Goal: Navigation & Orientation: Find specific page/section

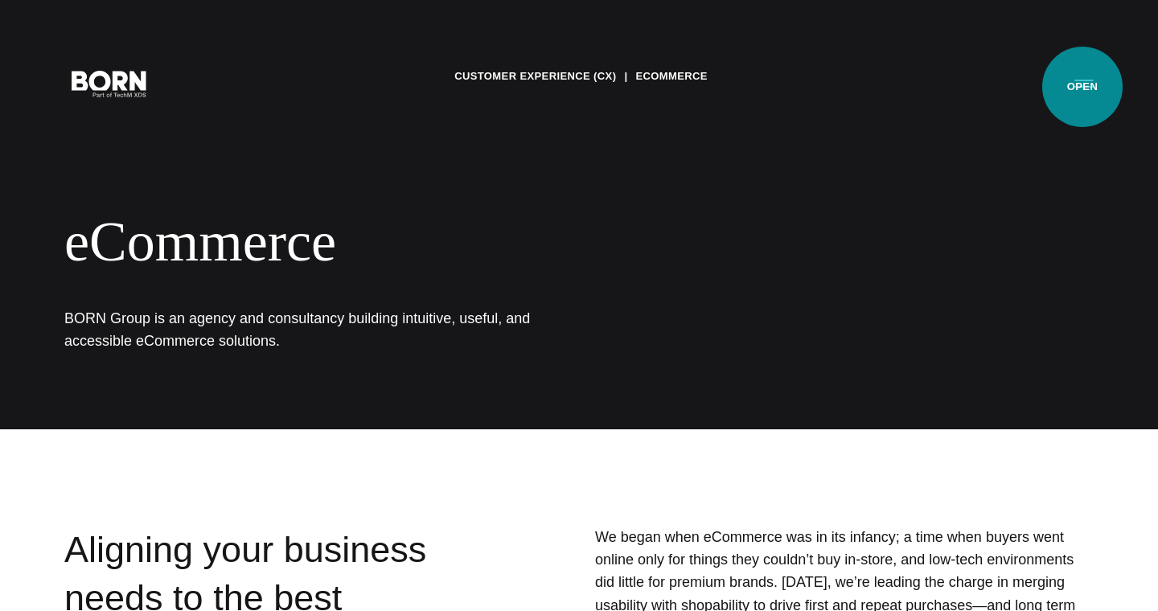
click at [1083, 85] on button "Primary Menu" at bounding box center [1084, 83] width 39 height 34
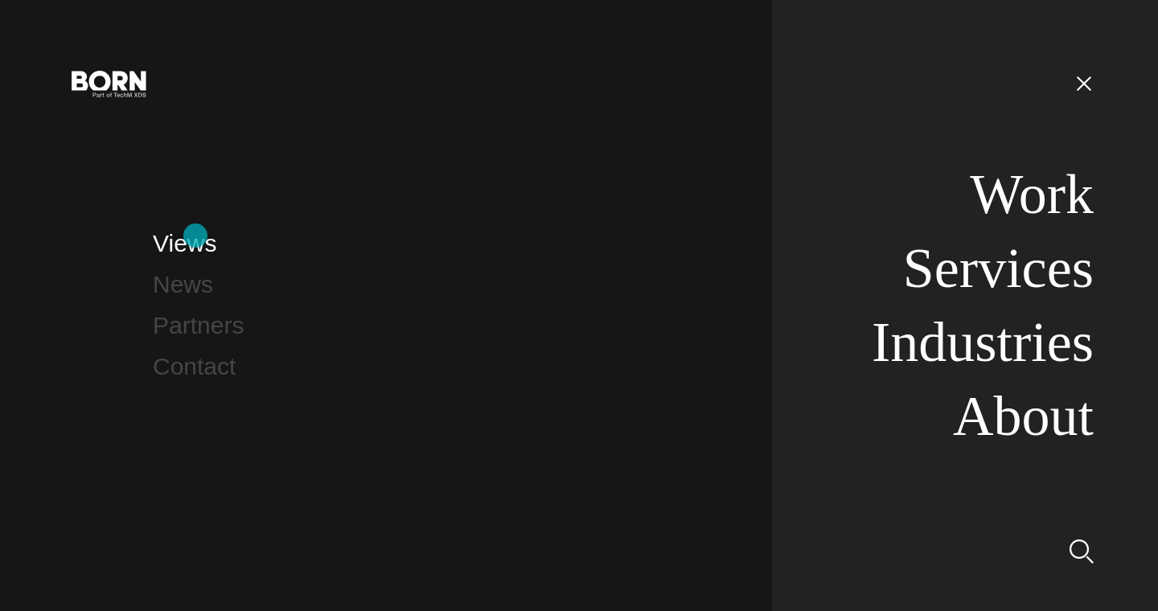
click at [190, 247] on link "Views" at bounding box center [185, 243] width 64 height 27
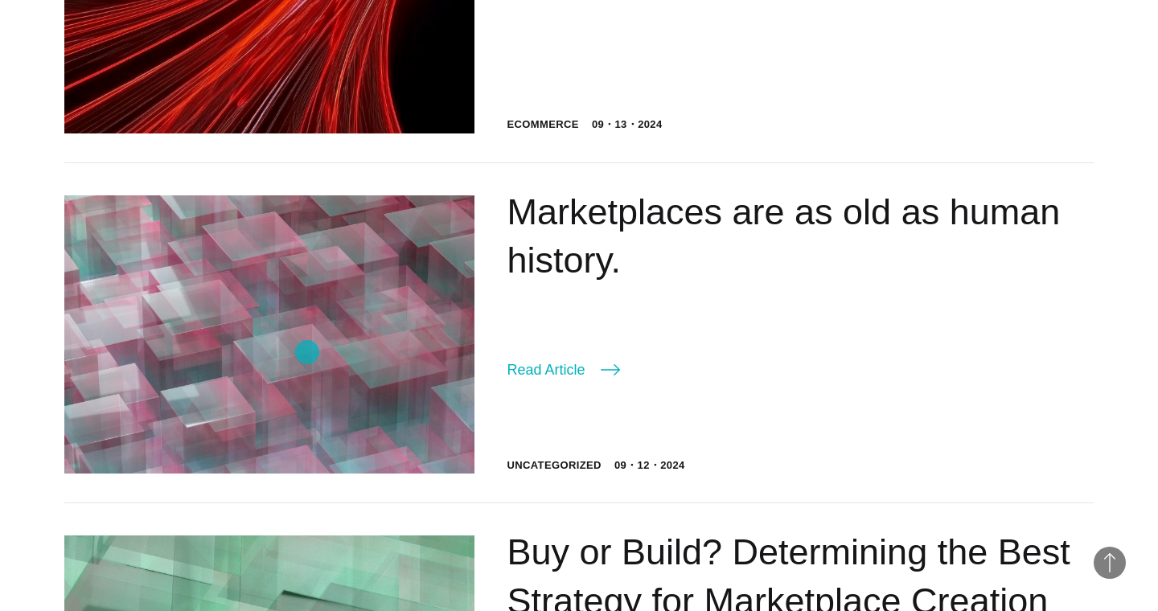
scroll to position [3386, 0]
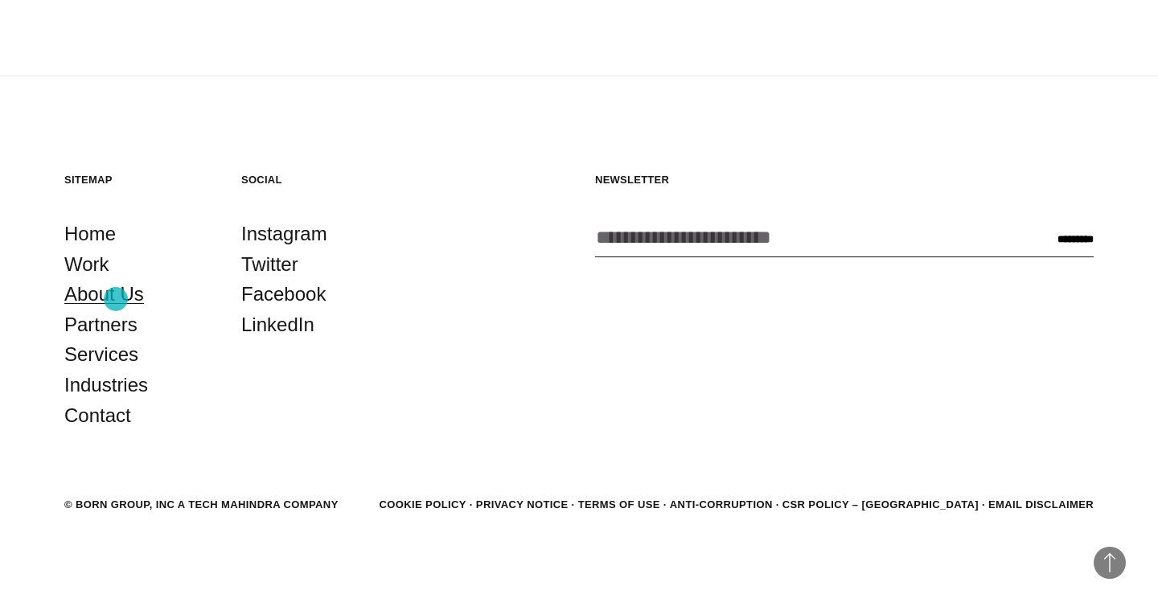
click at [116, 299] on link "About Us" at bounding box center [104, 294] width 80 height 31
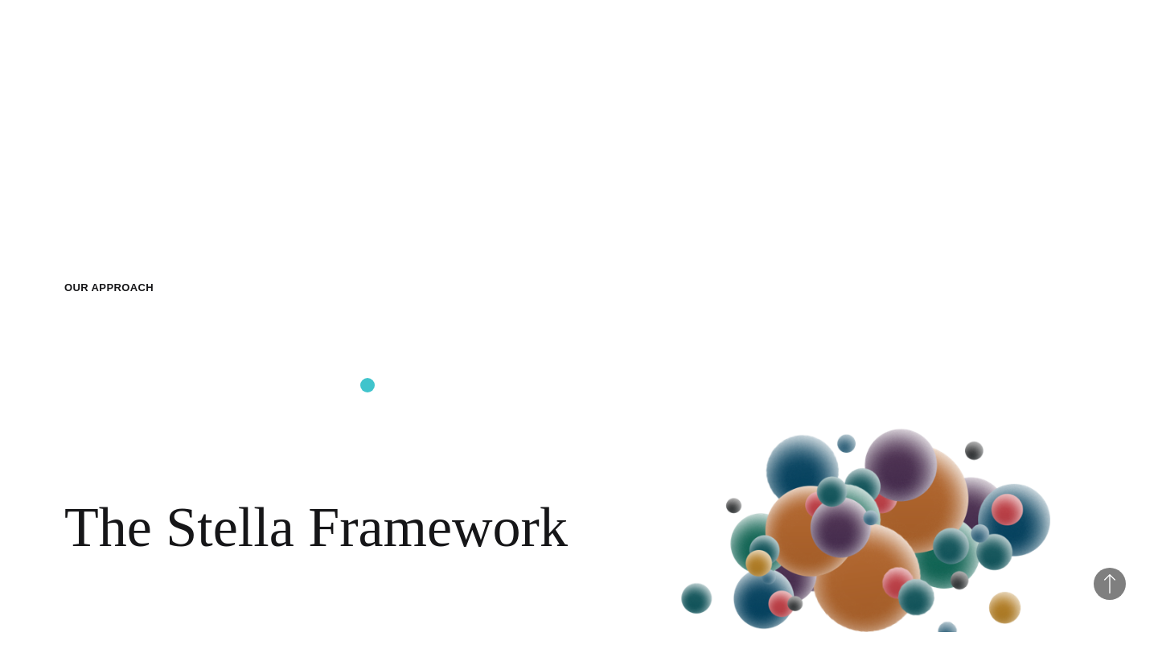
scroll to position [1648, 0]
